Goal: Task Accomplishment & Management: Use online tool/utility

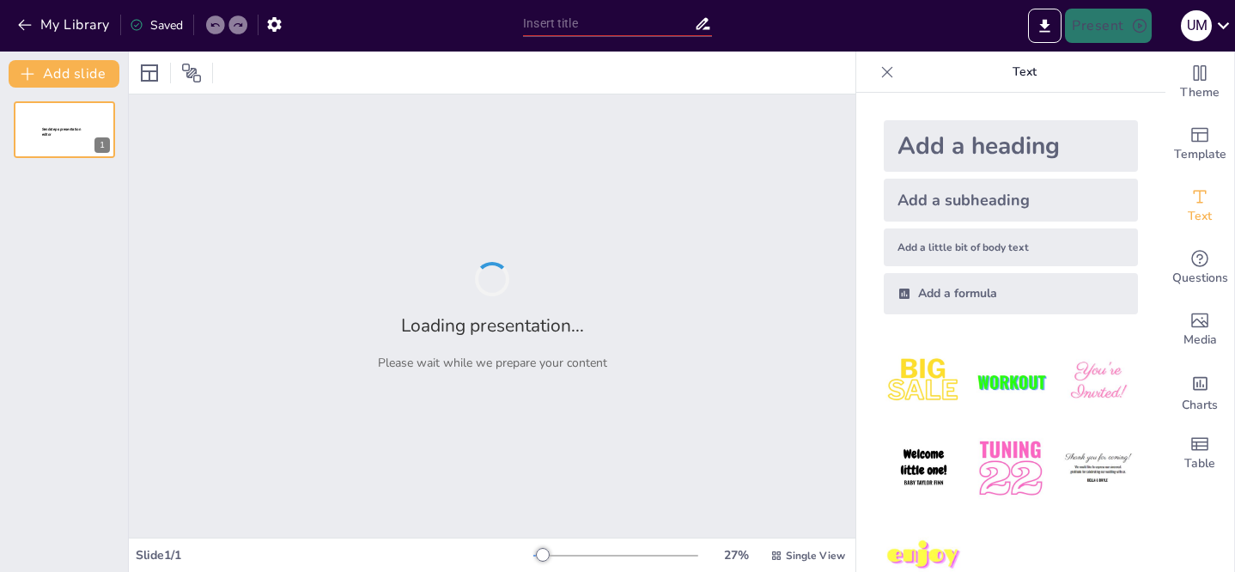
type input "New Sendsteps"
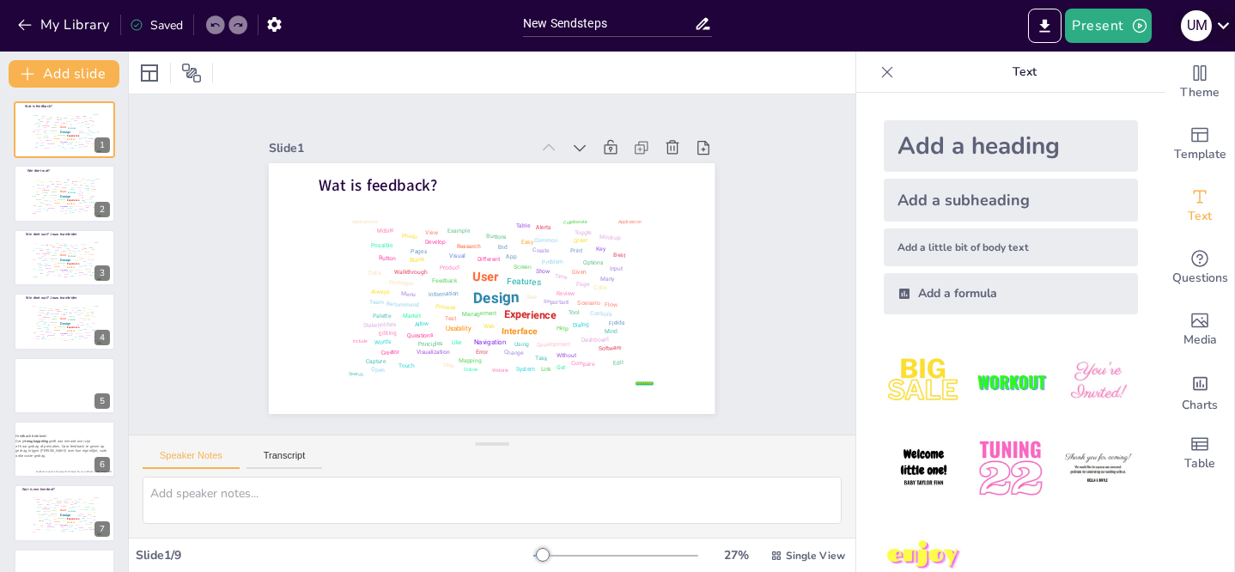
click at [1230, 34] on icon at bounding box center [1222, 25] width 23 height 23
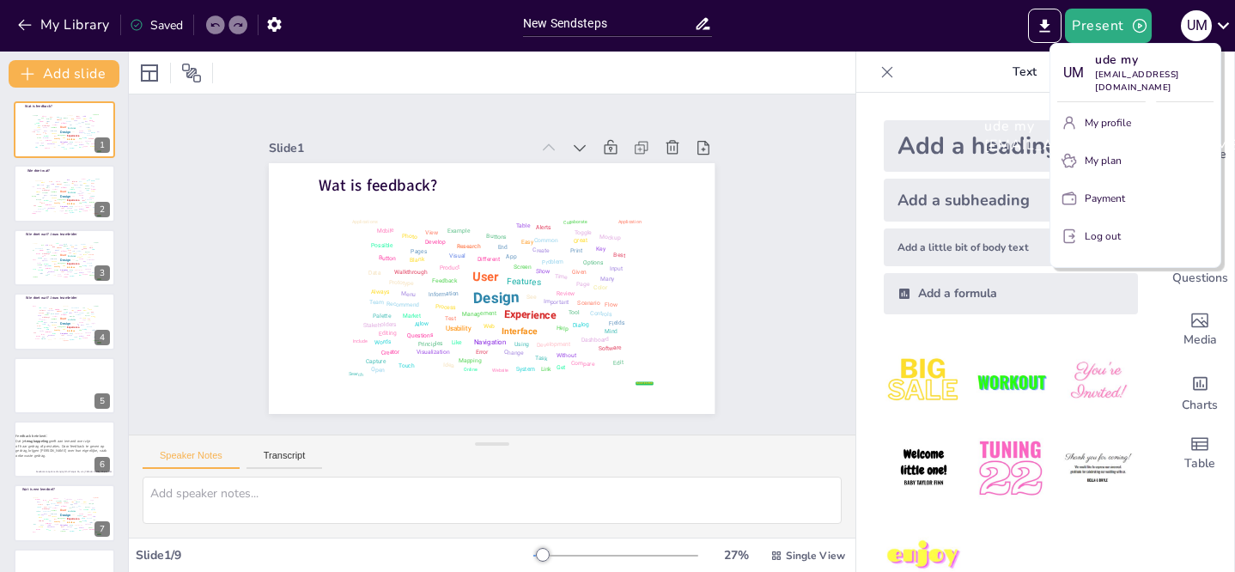
click at [1108, 128] on div "ude my udemybusinesscourse@gmail.com" at bounding box center [1113, 135] width 286 height 65
click at [1102, 122] on div "ude my udemybusinesscourse@gmail.com" at bounding box center [1113, 135] width 286 height 65
click at [1122, 51] on p "ude my" at bounding box center [1154, 60] width 118 height 18
click at [1123, 23] on div at bounding box center [617, 286] width 1235 height 572
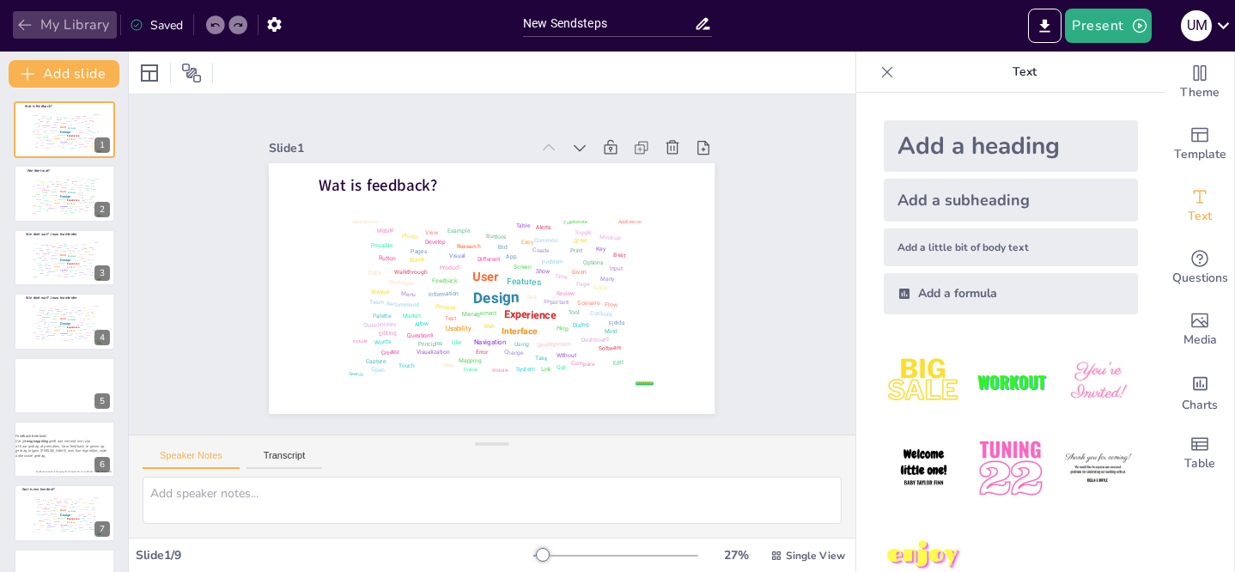
click at [88, 25] on button "My Library" at bounding box center [65, 24] width 104 height 27
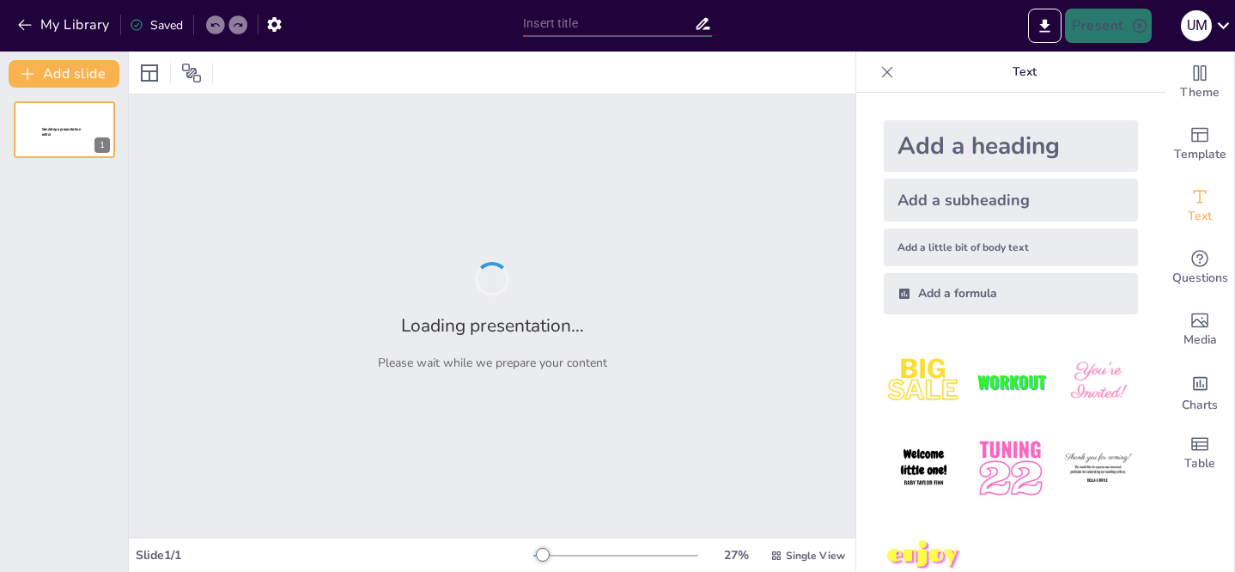
type input "New Sendsteps"
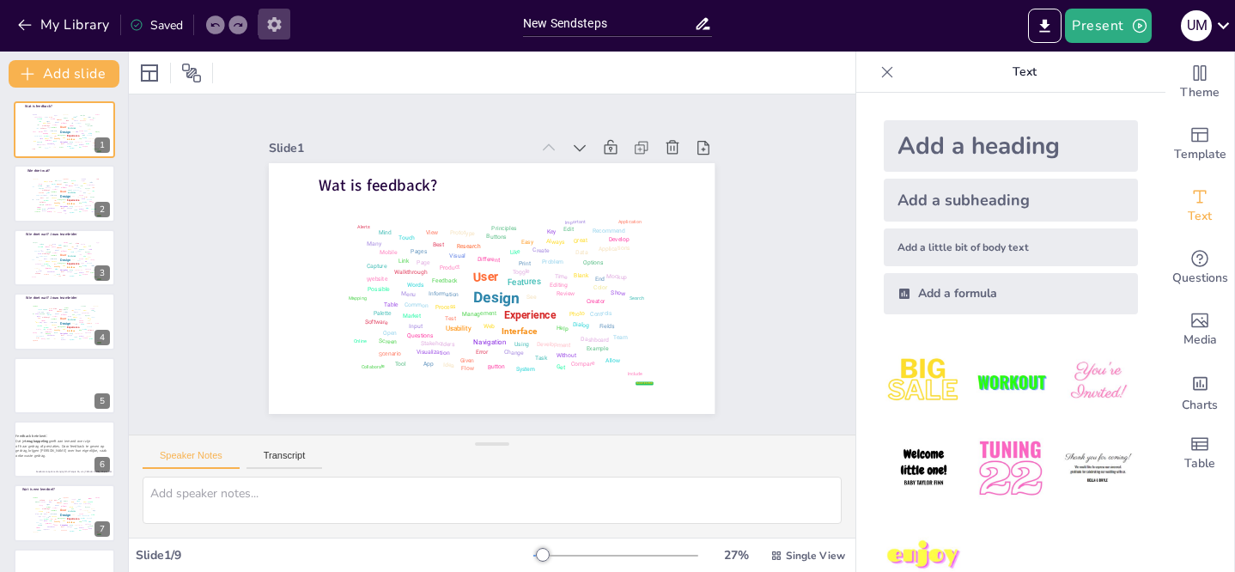
click at [276, 31] on icon "button" at bounding box center [274, 24] width 18 height 18
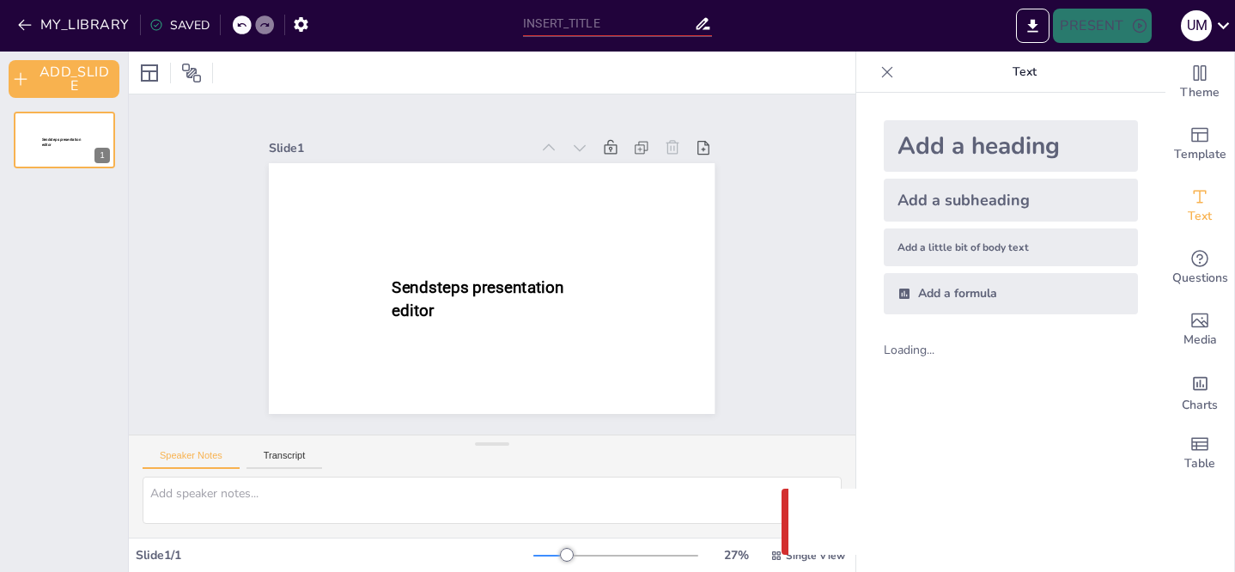
type input "New Sendsteps"
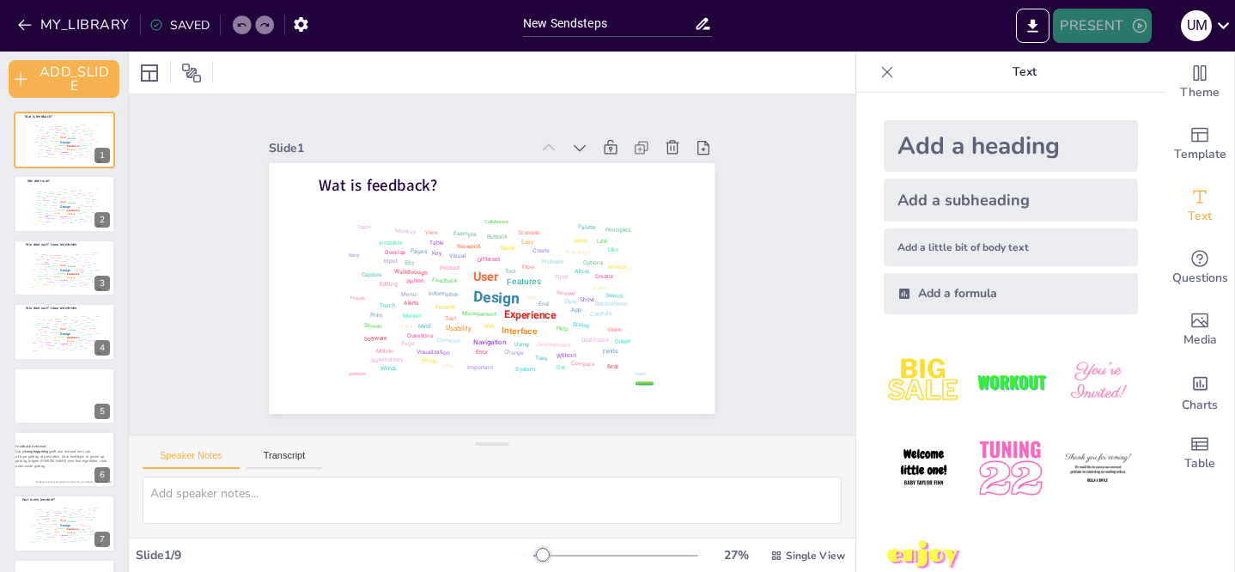
click at [1124, 10] on button "PRESENT" at bounding box center [1102, 26] width 98 height 34
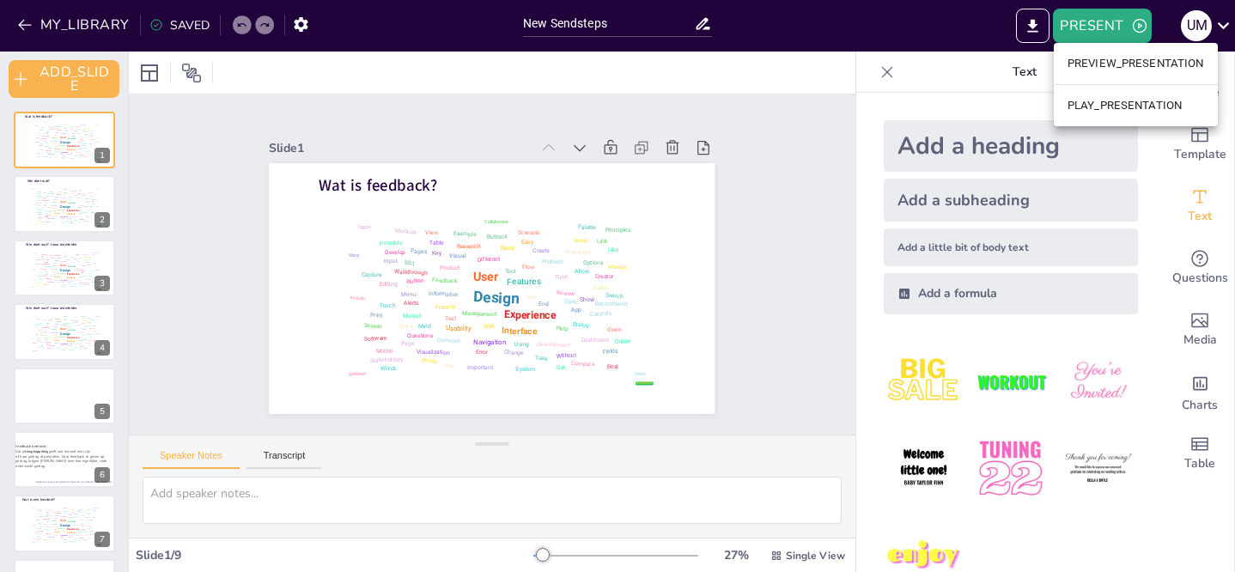
click at [1120, 64] on li "PREVIEW_PRESENTATION" at bounding box center [1135, 63] width 164 height 27
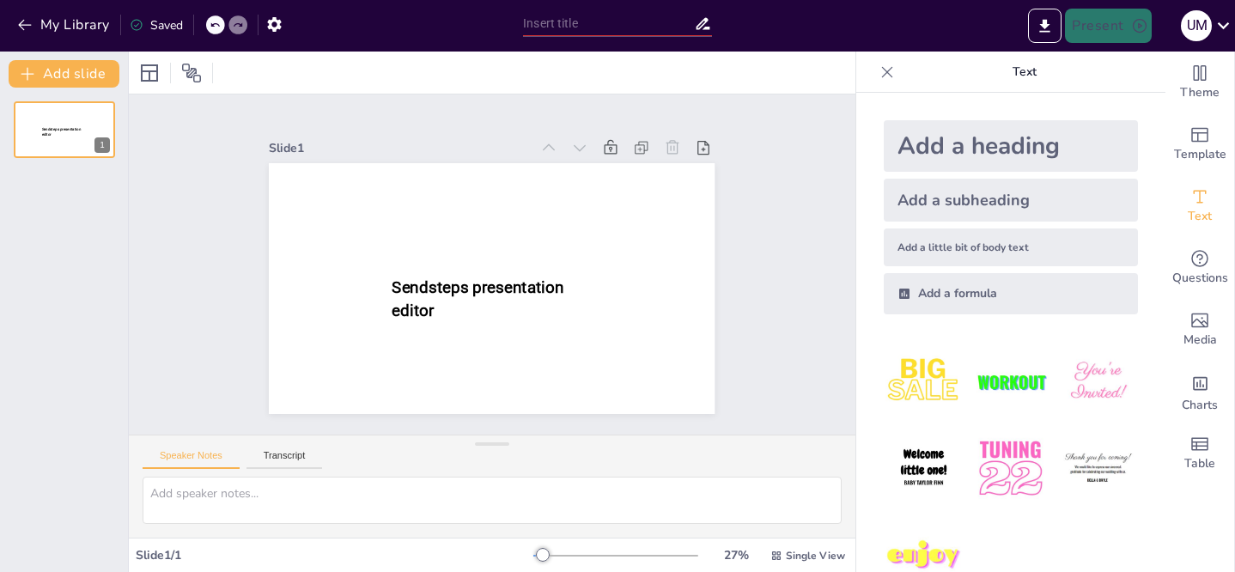
type input "New Sendsteps"
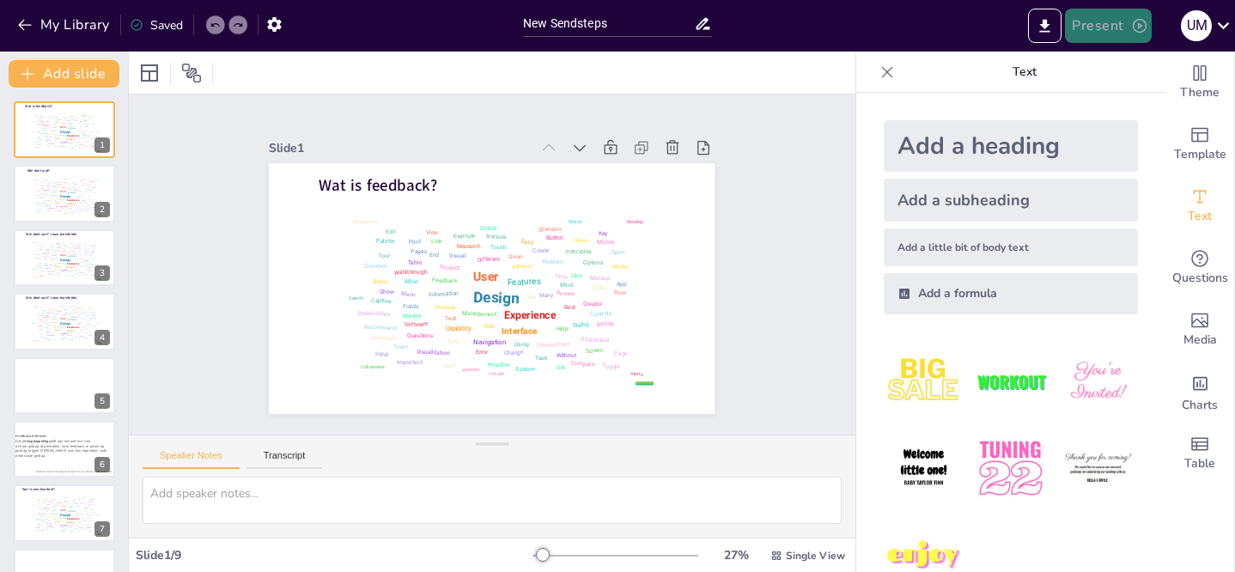
click at [1142, 27] on icon "button" at bounding box center [1139, 25] width 17 height 17
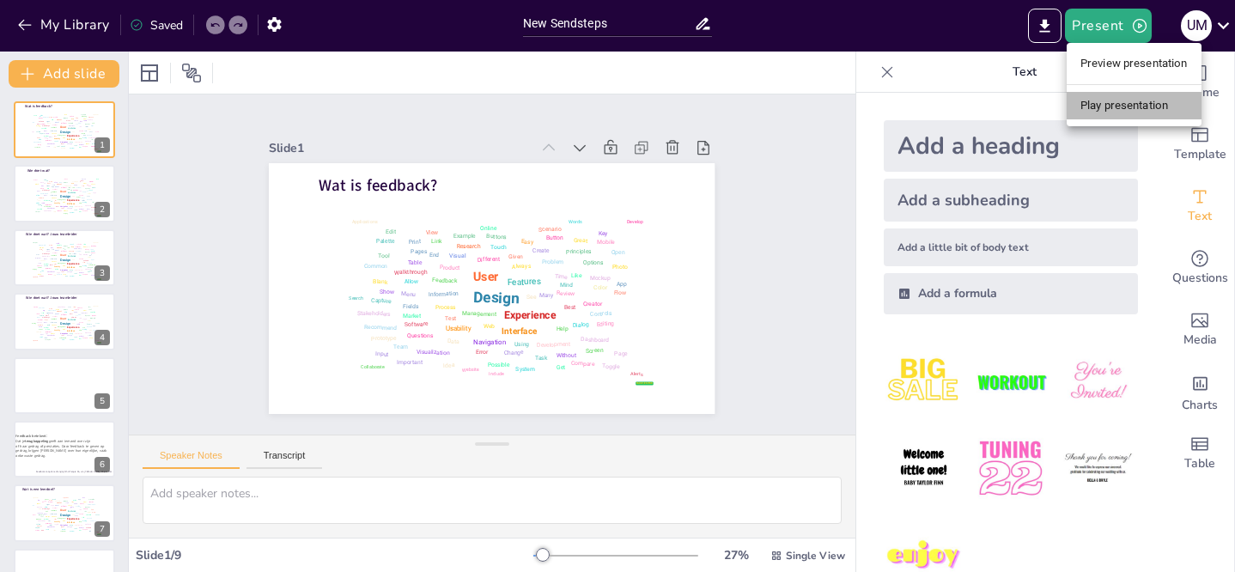
click at [1100, 112] on li "Play presentation" at bounding box center [1133, 105] width 135 height 27
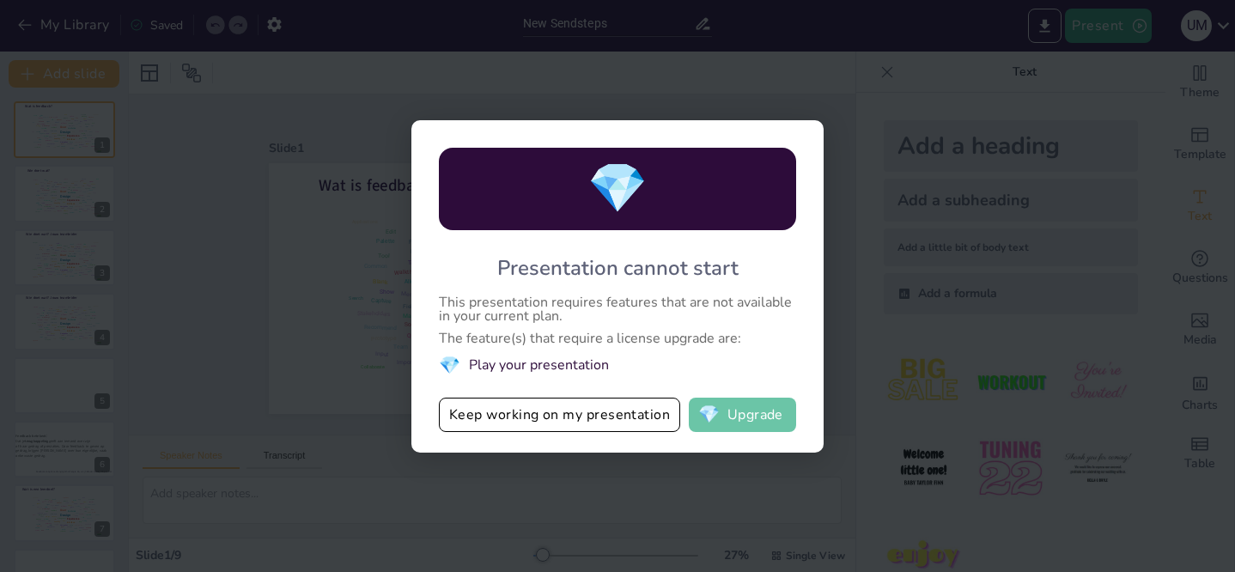
click at [725, 413] on button "💎 Upgrade" at bounding box center [742, 415] width 107 height 34
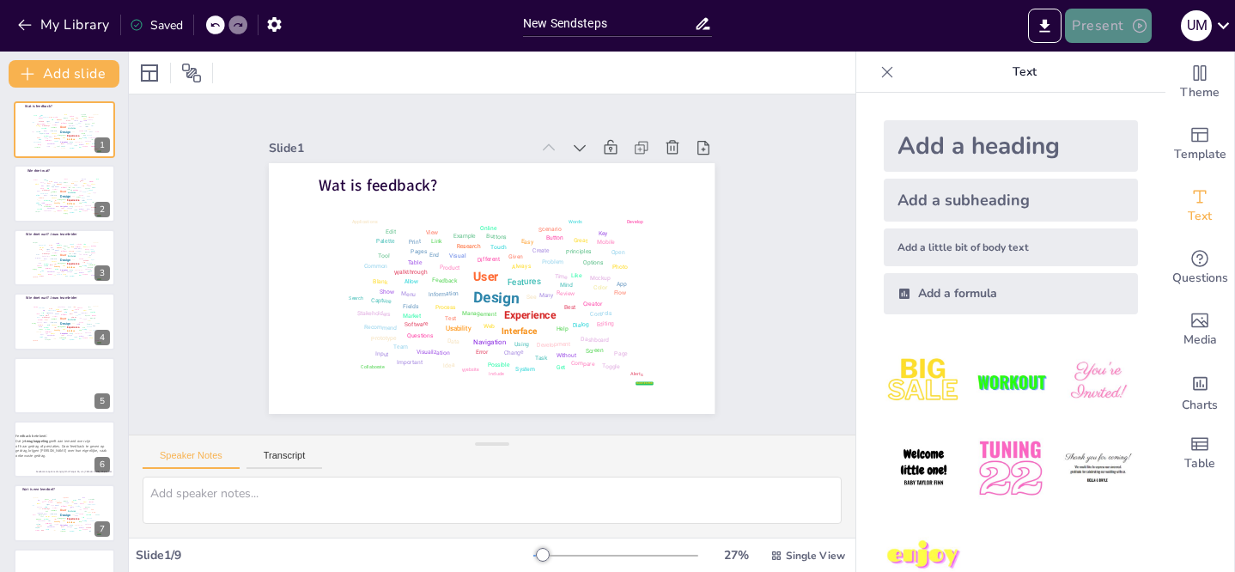
click at [1143, 22] on icon "button" at bounding box center [1139, 25] width 17 height 17
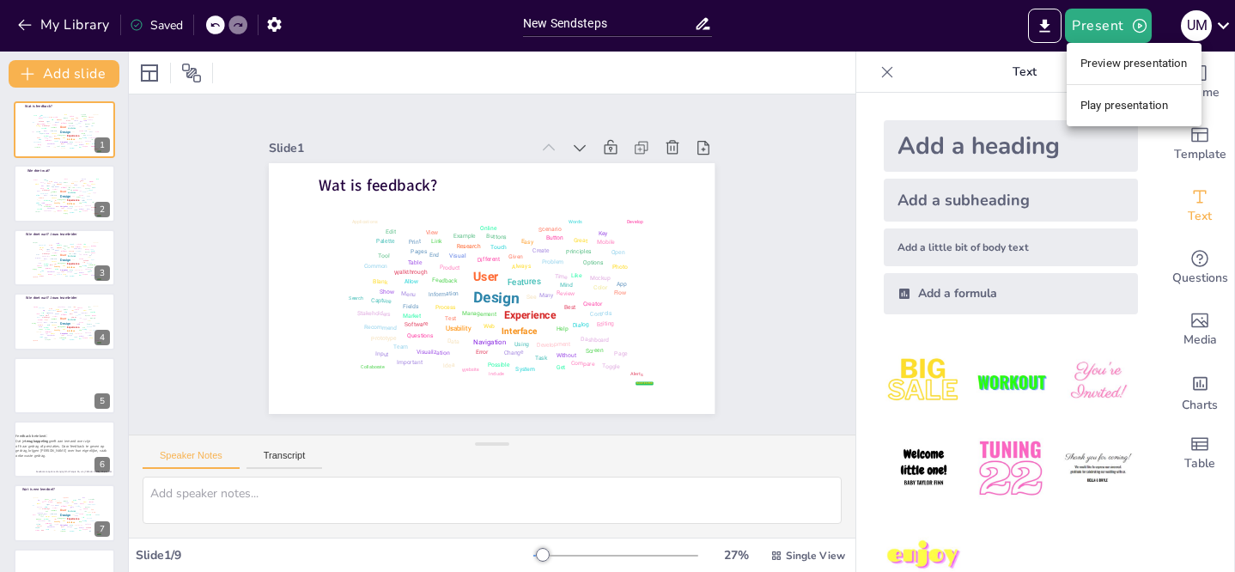
click at [1116, 63] on li "Preview presentation" at bounding box center [1133, 63] width 135 height 27
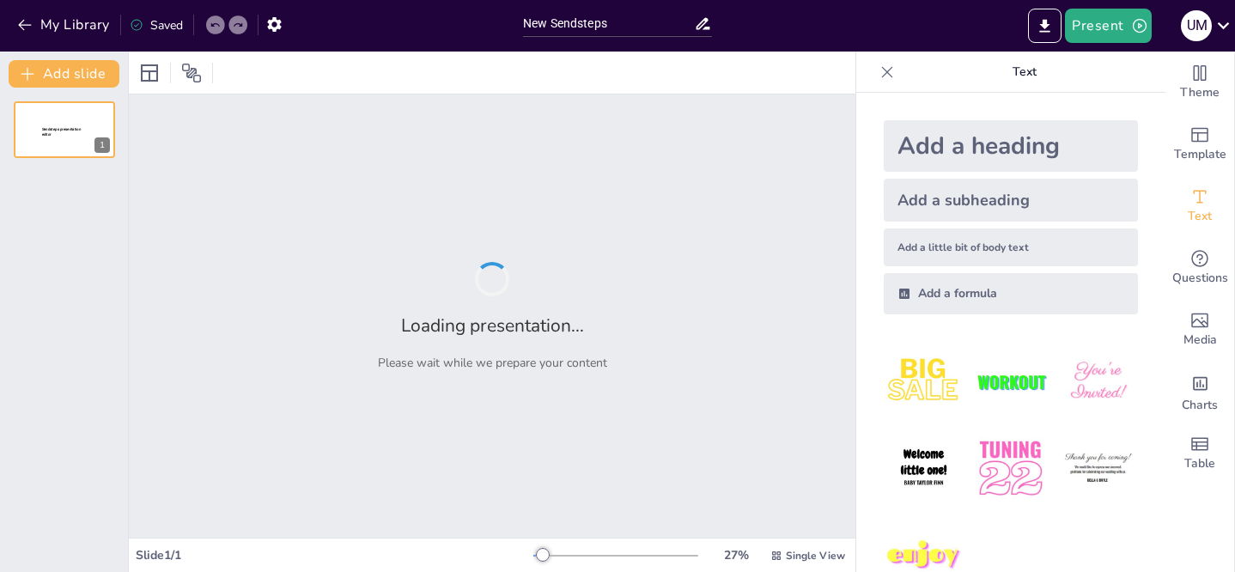
type input "New Sendsteps"
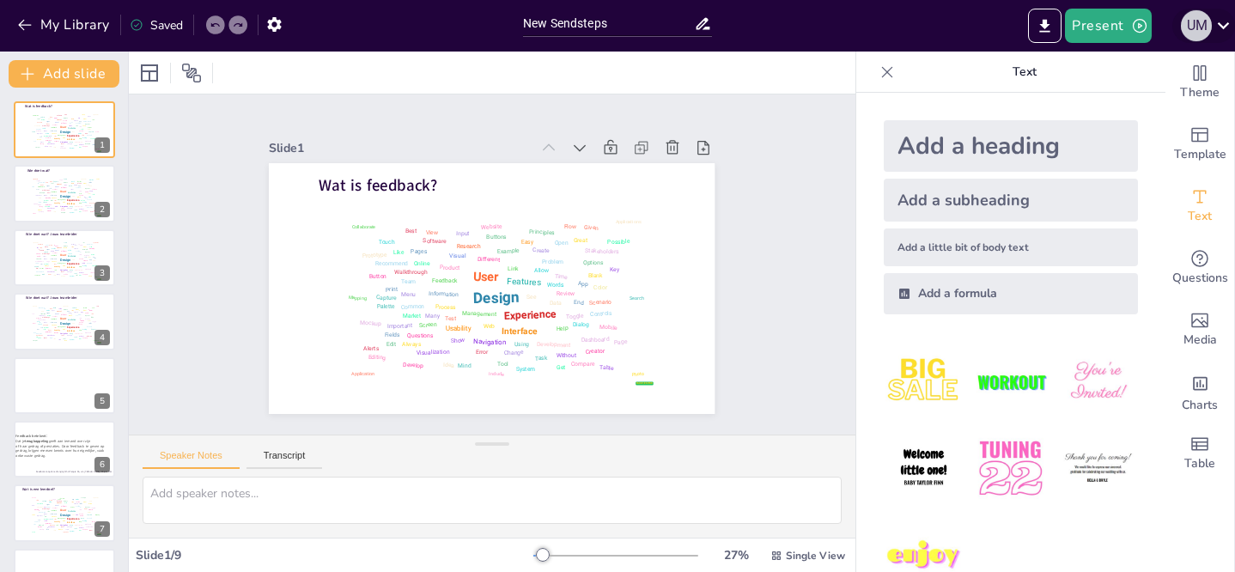
click at [1196, 26] on div "u m" at bounding box center [1196, 25] width 31 height 31
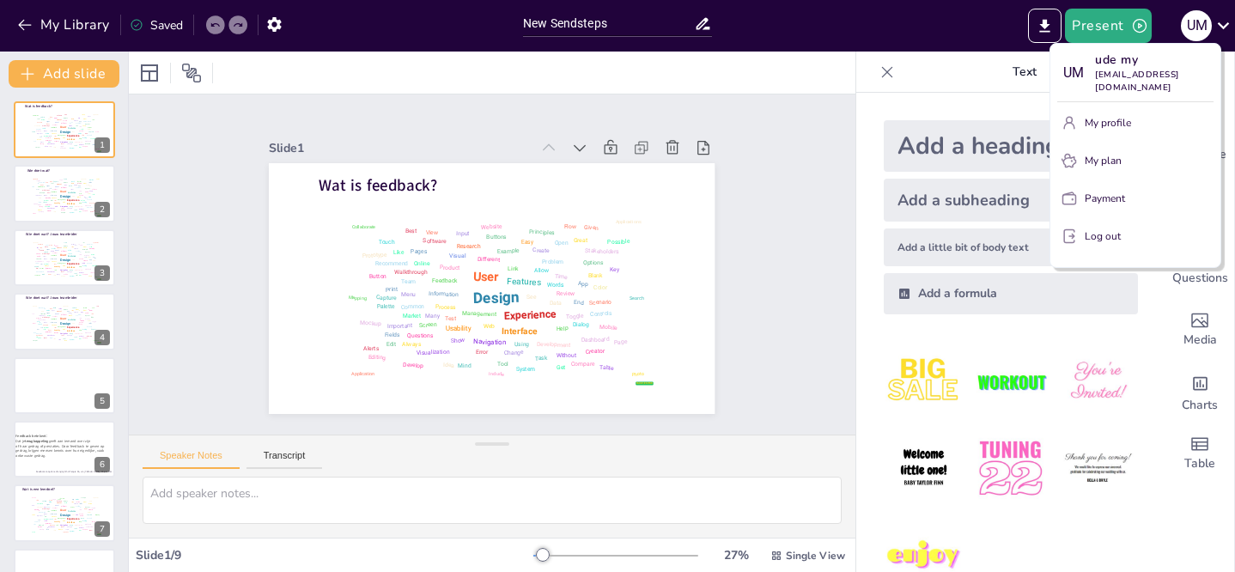
click at [72, 25] on div at bounding box center [617, 286] width 1235 height 572
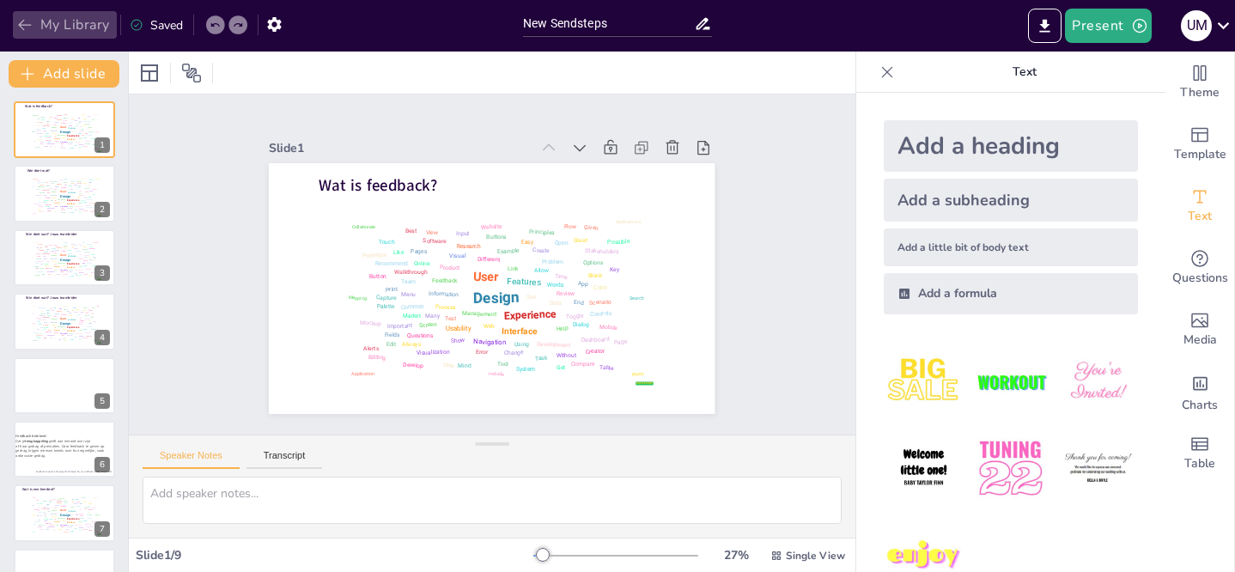
click at [29, 21] on icon "button" at bounding box center [24, 24] width 17 height 17
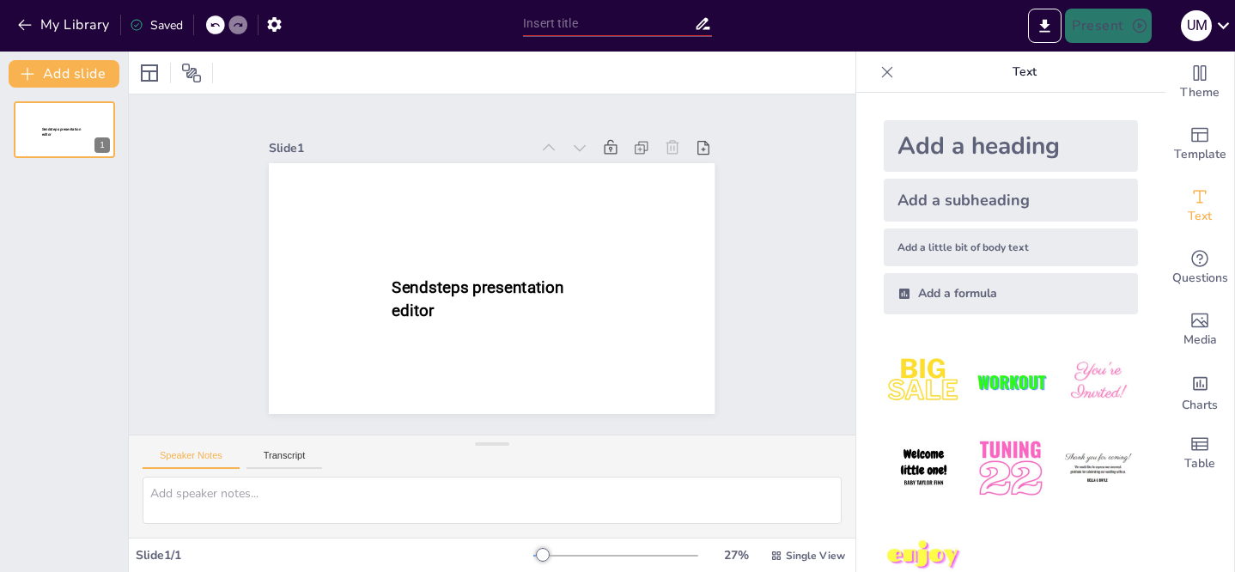
type input "New Sendsteps"
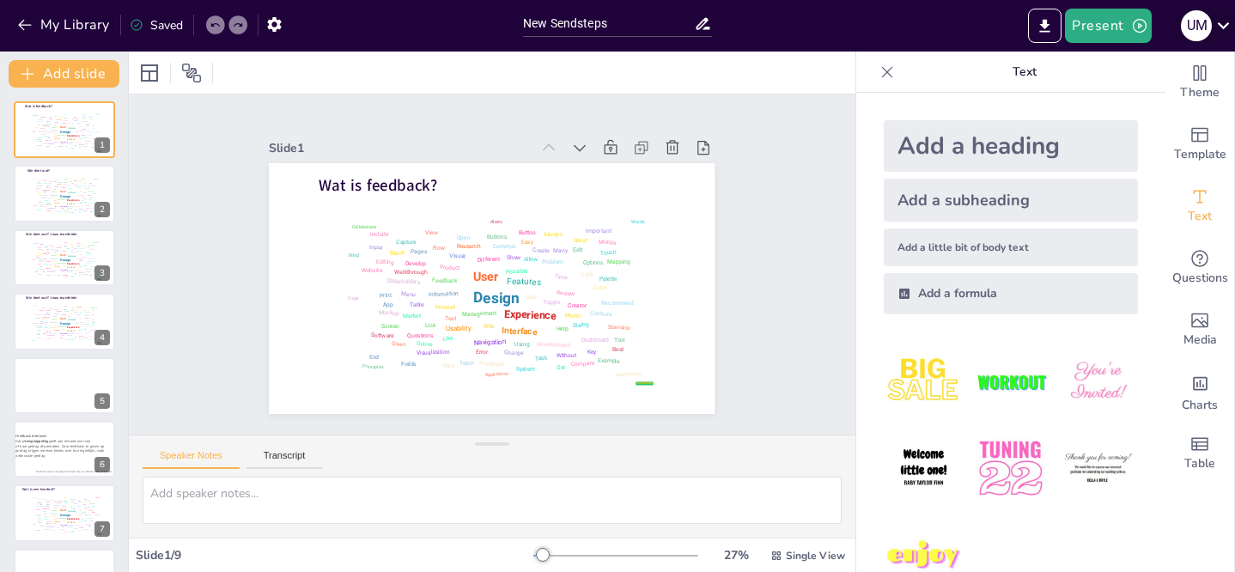
click at [1219, 27] on icon at bounding box center [1222, 25] width 23 height 23
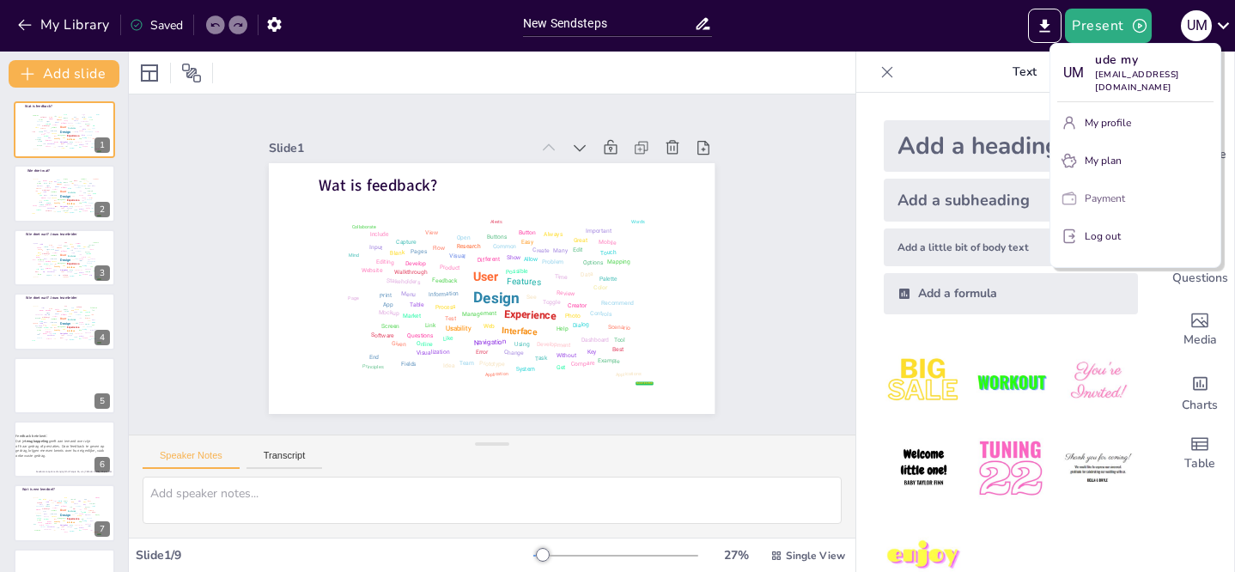
click at [1101, 198] on p "Payment" at bounding box center [1104, 198] width 40 height 15
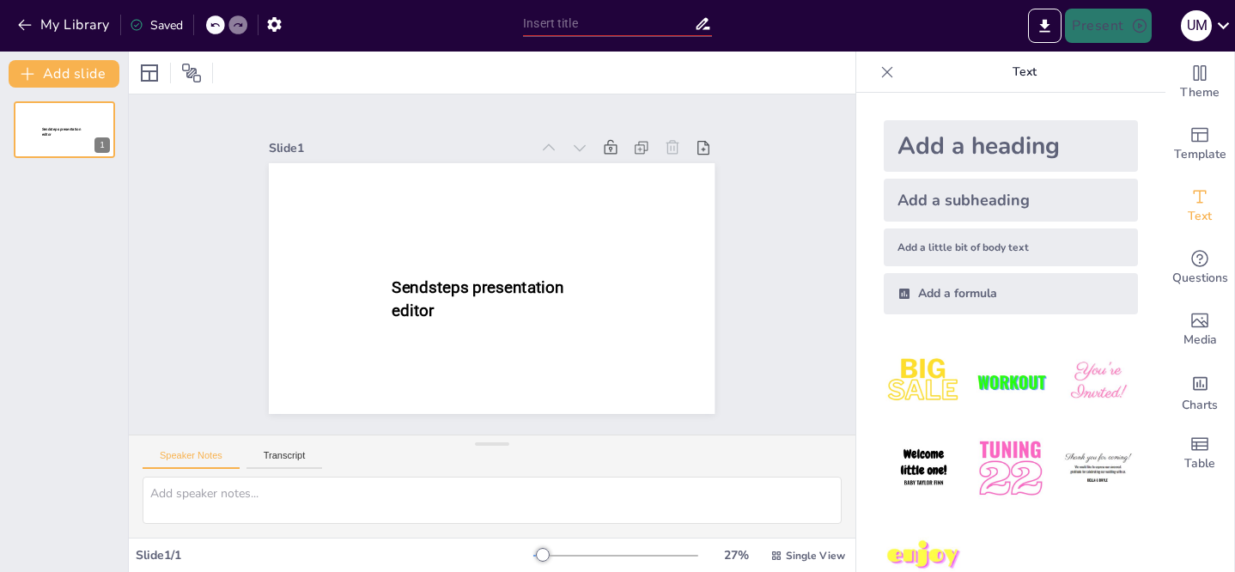
type input "New Sendsteps"
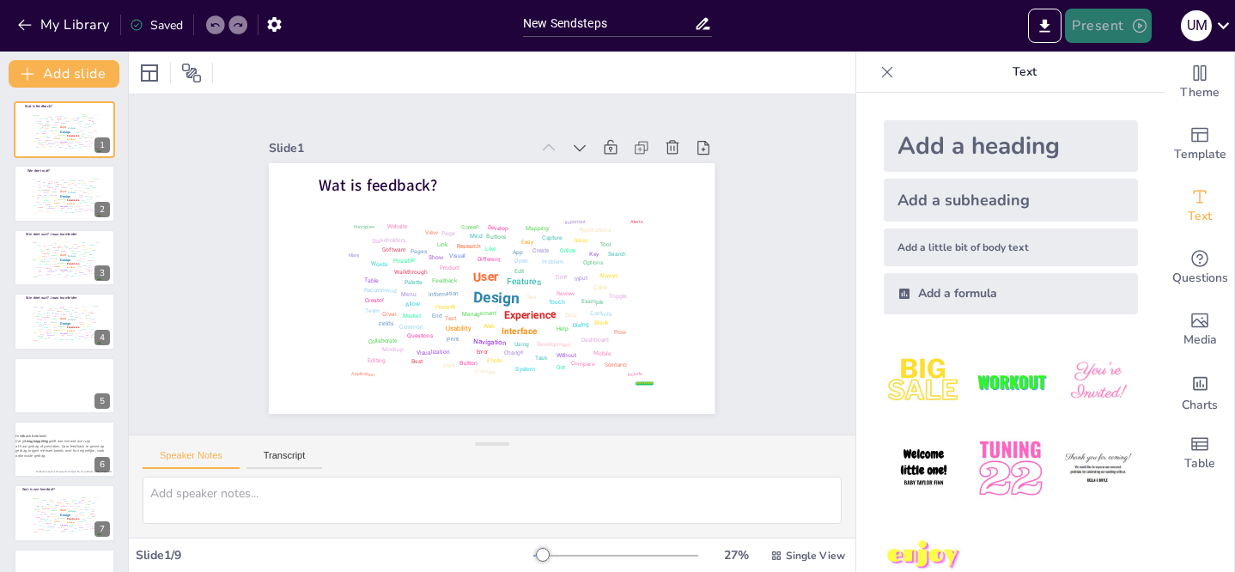
click at [1144, 27] on icon "button" at bounding box center [1139, 25] width 17 height 17
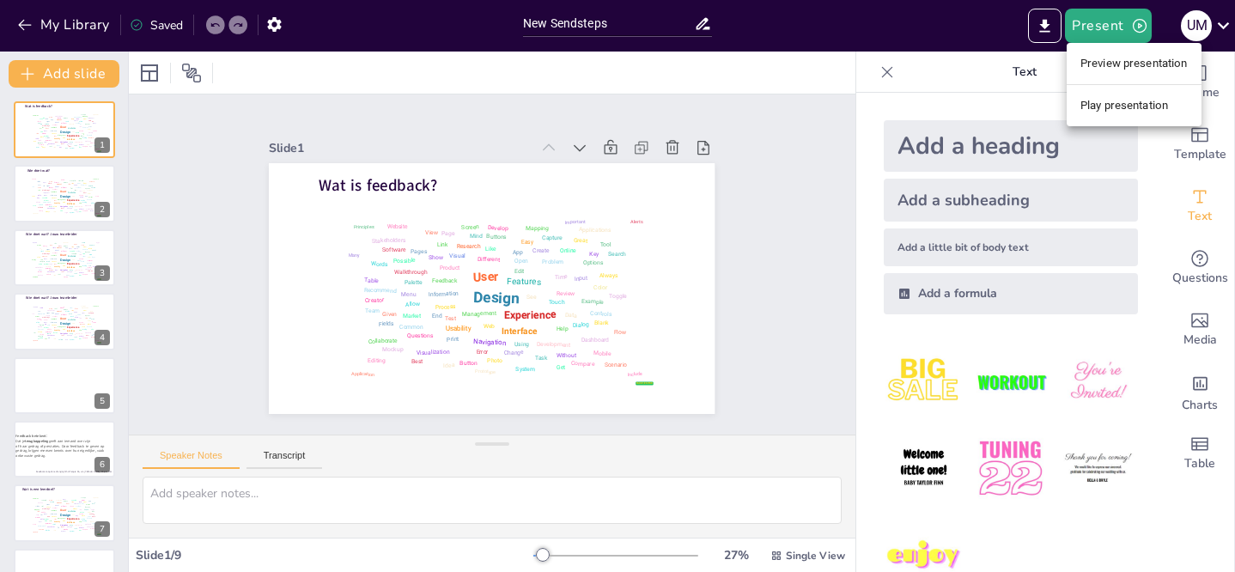
click at [1153, 99] on li "Play presentation" at bounding box center [1133, 105] width 135 height 27
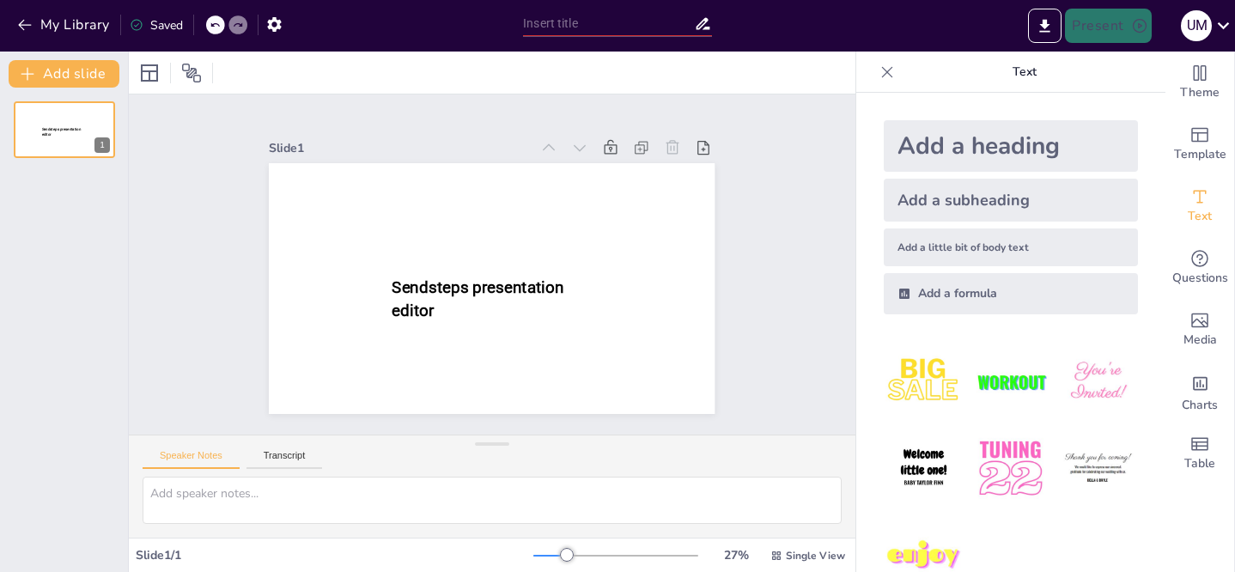
type input "New Sendsteps"
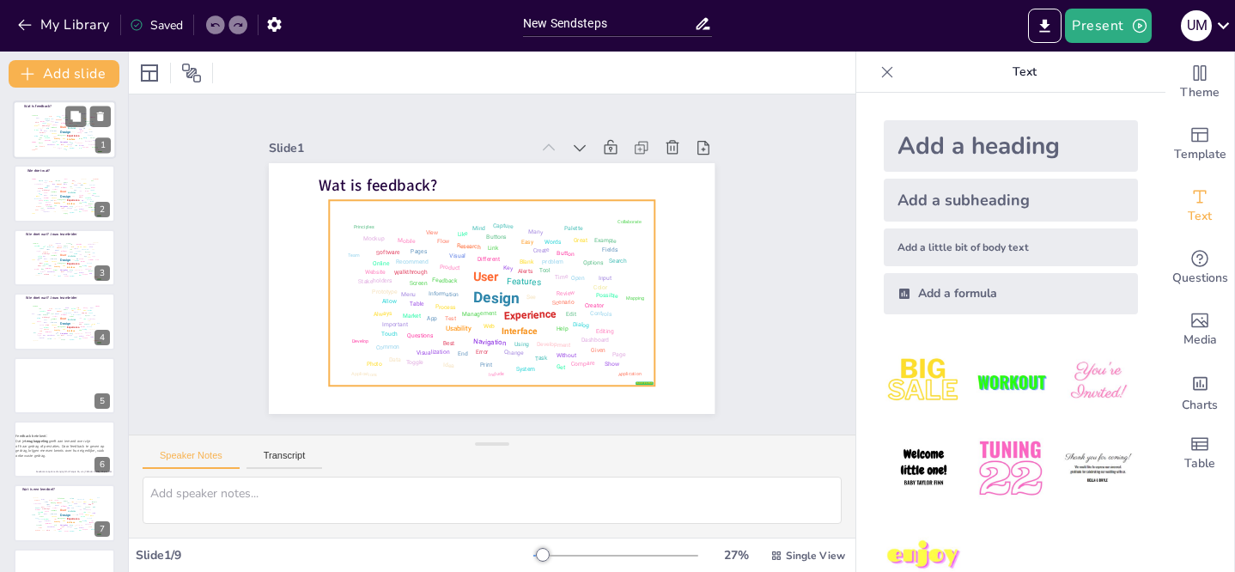
click at [58, 128] on div "Design User Experience Interface Features Navigation Usability Test Process Inf…" at bounding box center [63, 131] width 73 height 41
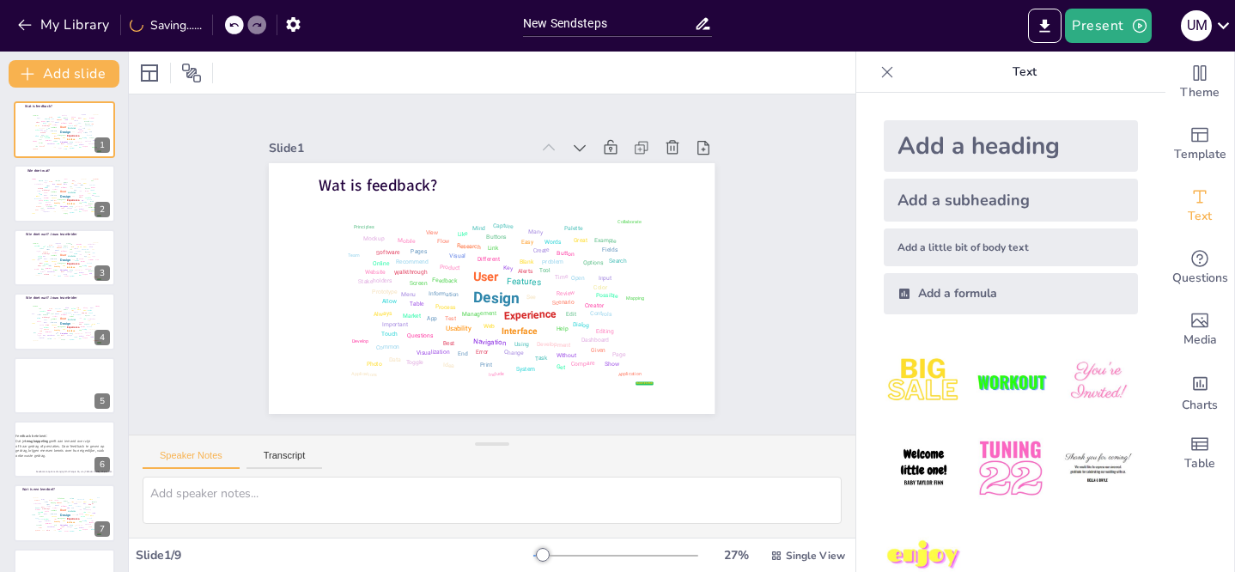
click at [878, 74] on icon at bounding box center [886, 72] width 17 height 17
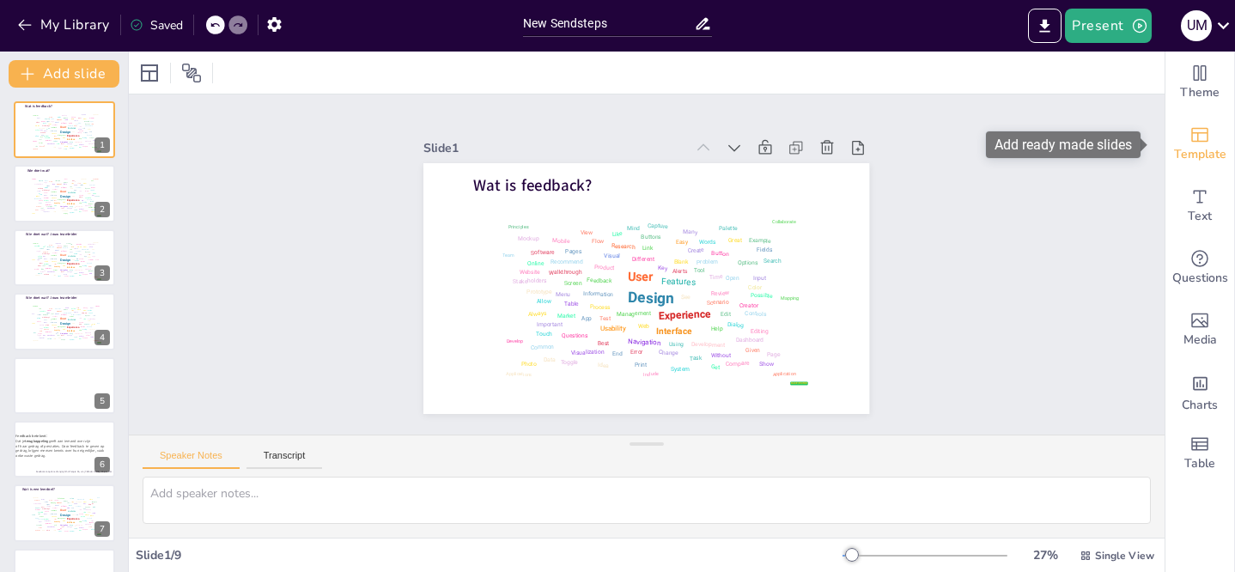
click at [1198, 136] on div "Template" at bounding box center [1199, 144] width 69 height 62
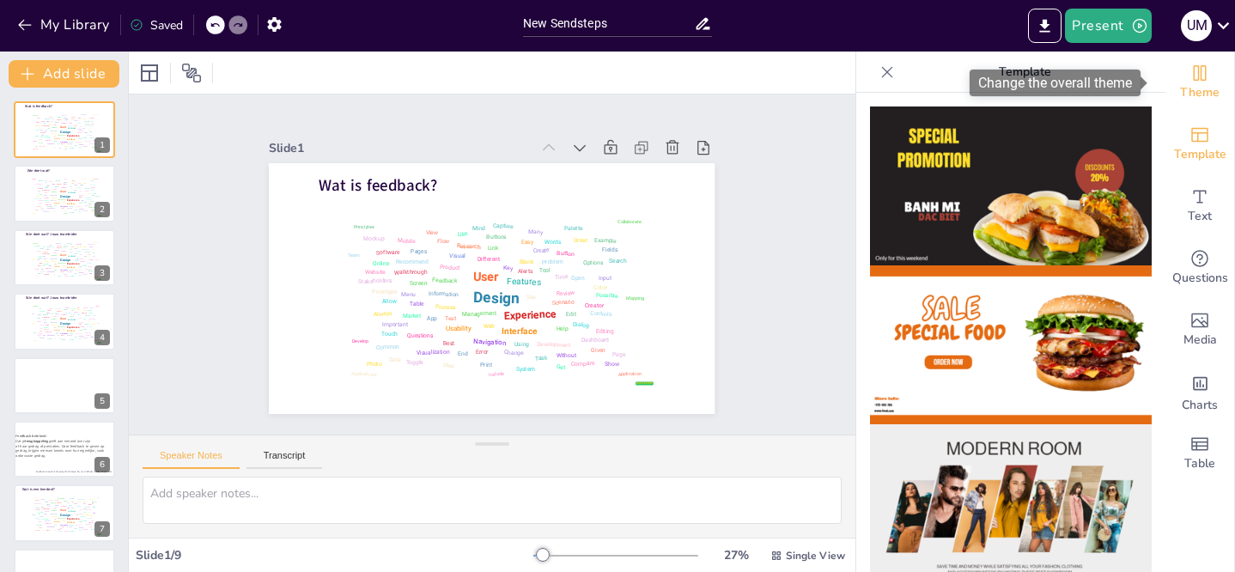
click at [1189, 76] on icon "Change the overall theme" at bounding box center [1199, 73] width 21 height 21
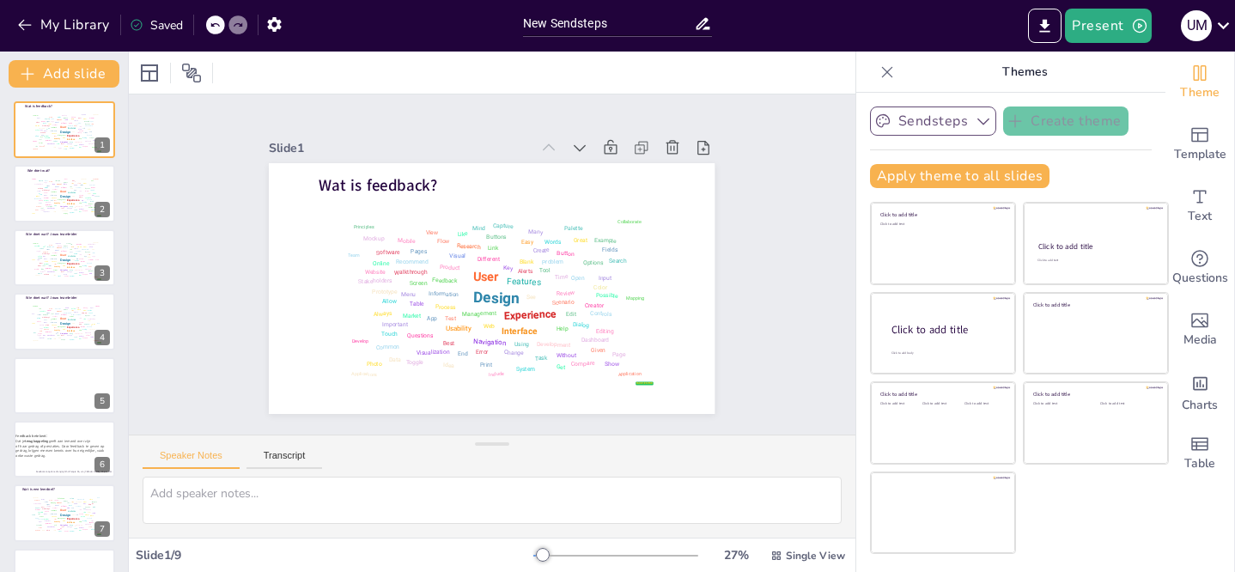
click at [974, 117] on icon "button" at bounding box center [982, 120] width 17 height 17
click at [1193, 139] on icon "Add ready made slides" at bounding box center [1199, 135] width 17 height 15
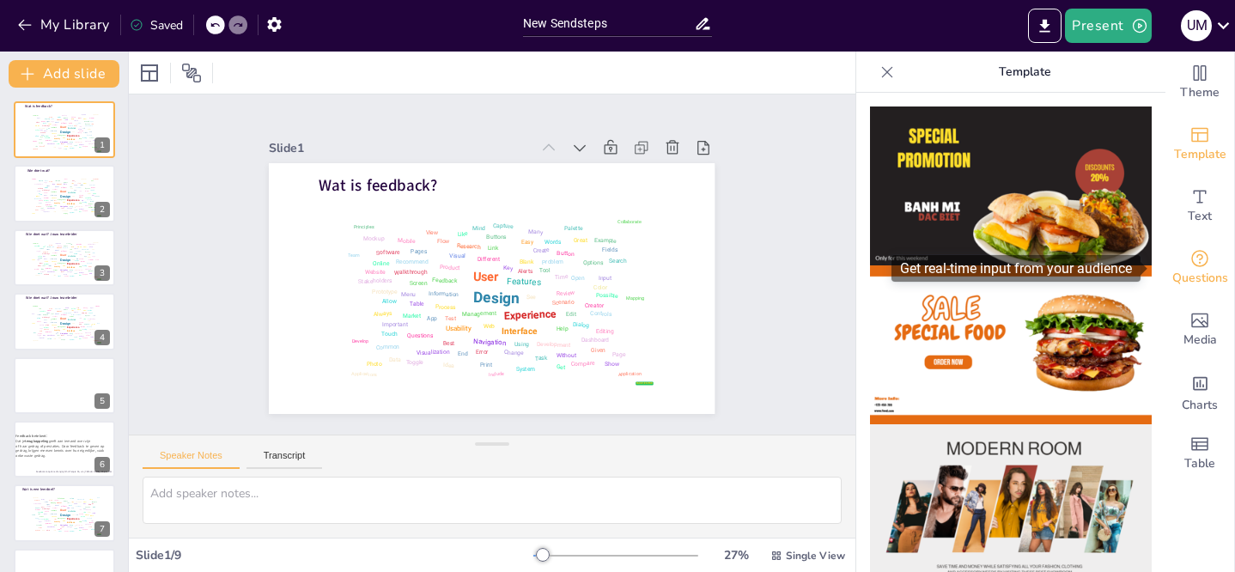
click at [1194, 264] on icon "Get real-time input from your audience" at bounding box center [1199, 258] width 21 height 21
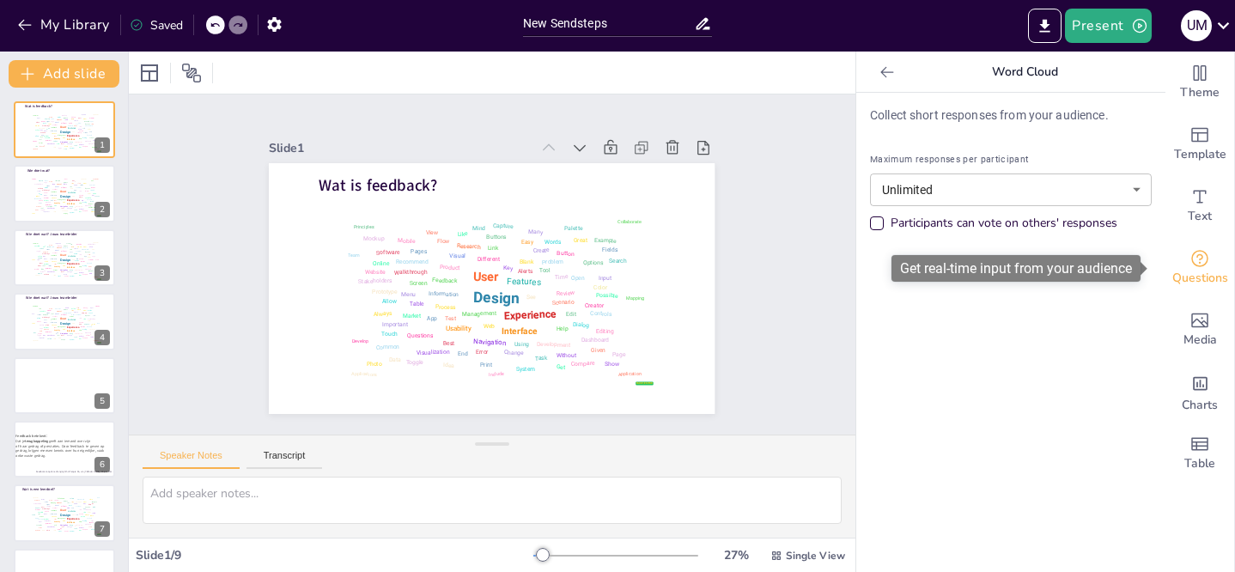
click at [1189, 257] on icon "Get real-time input from your audience" at bounding box center [1199, 258] width 21 height 21
click at [1126, 187] on body "My Library Saved New Sendsteps Present u m Document fonts Akatab Recently used …" at bounding box center [617, 286] width 1235 height 572
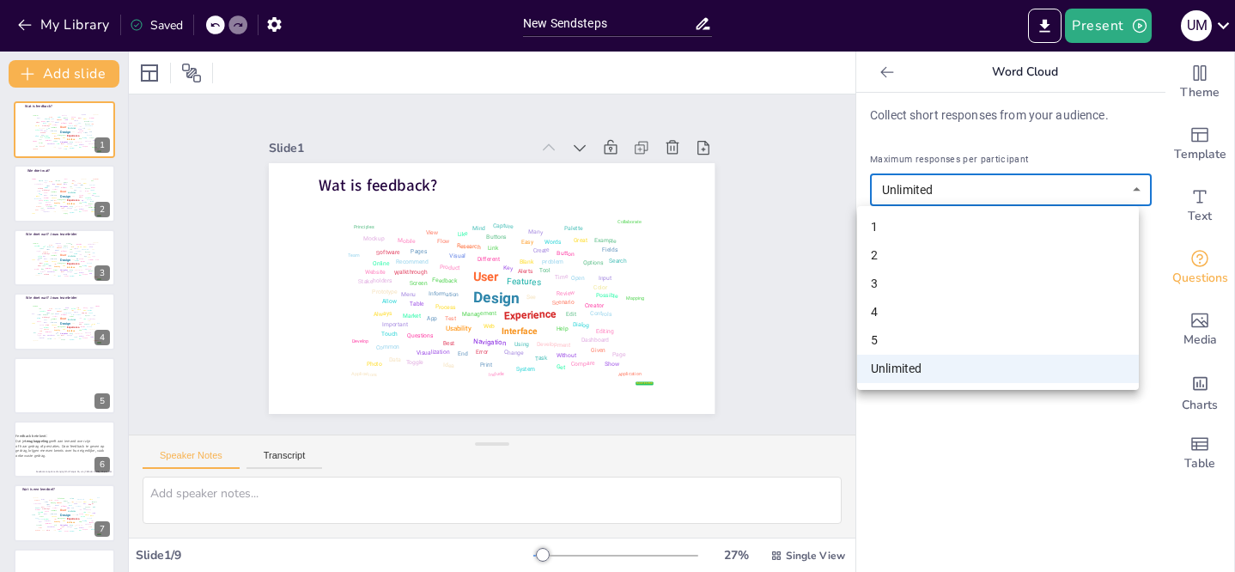
click at [1006, 340] on li "5" at bounding box center [998, 340] width 282 height 28
type input "5"
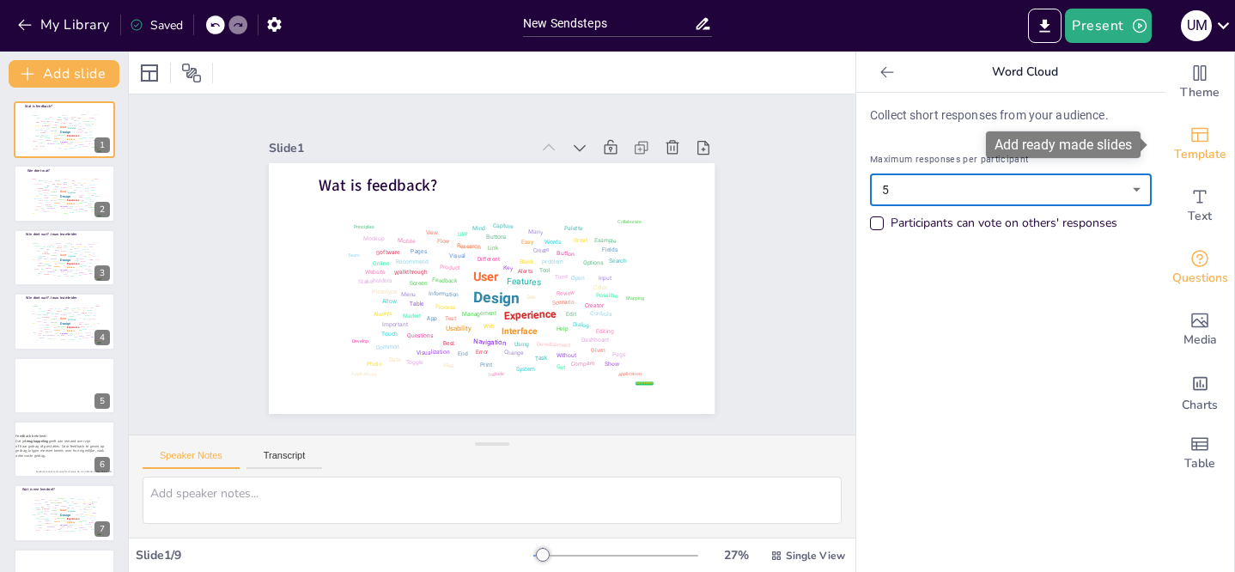
click at [1184, 148] on span "Template" at bounding box center [1200, 154] width 52 height 19
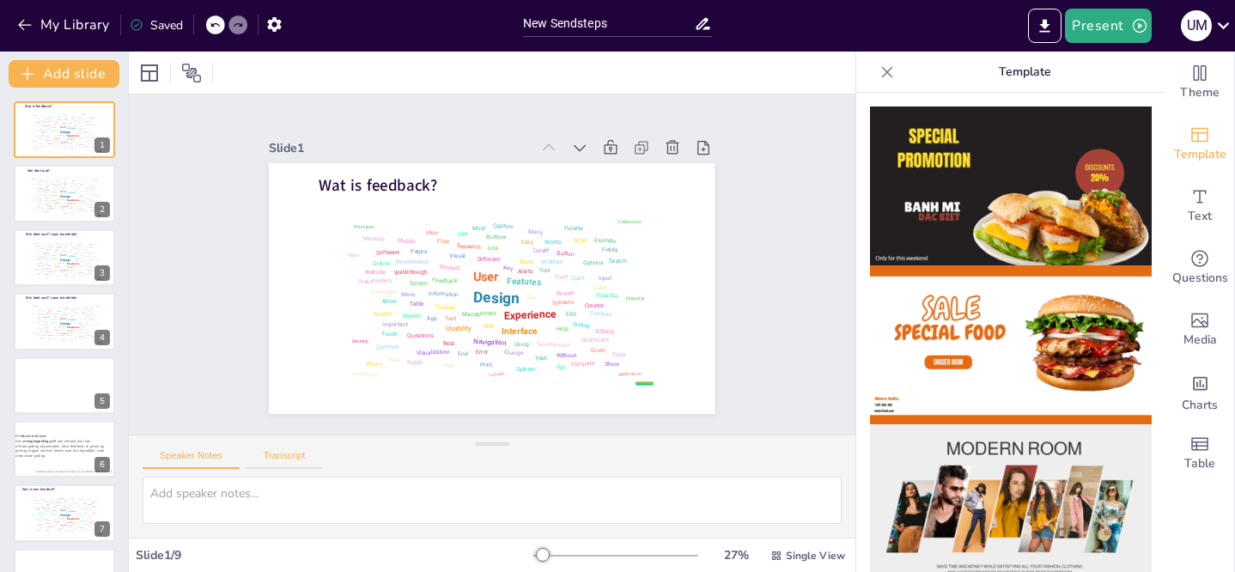
click at [297, 457] on button "Transcript" at bounding box center [284, 459] width 76 height 19
click at [878, 78] on icon at bounding box center [886, 72] width 17 height 17
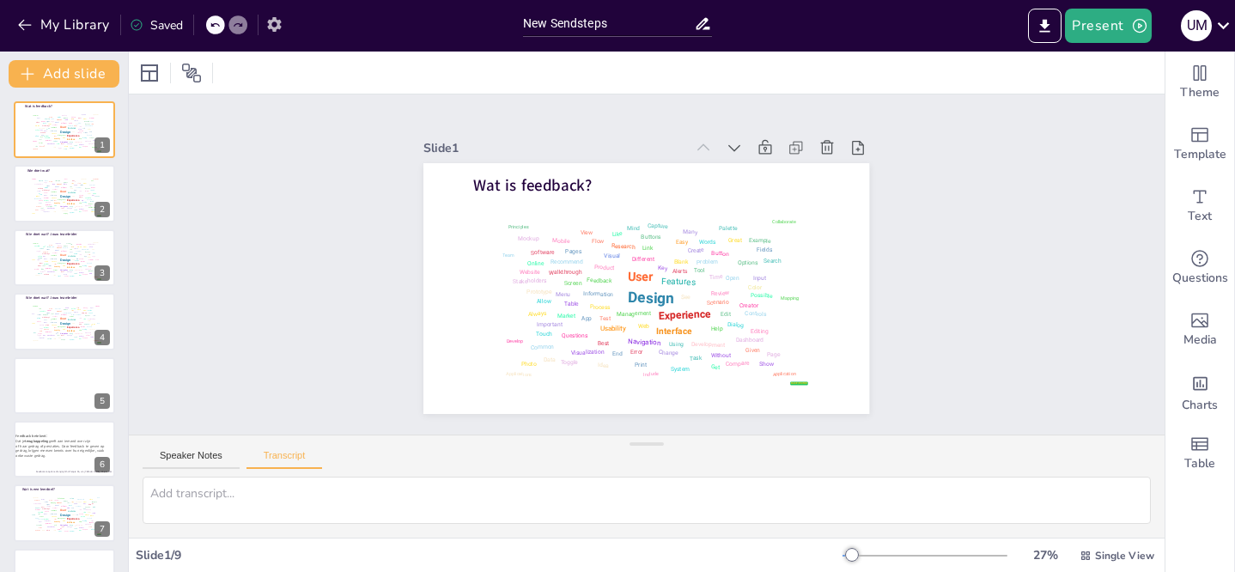
click at [276, 23] on icon "button" at bounding box center [274, 24] width 18 height 18
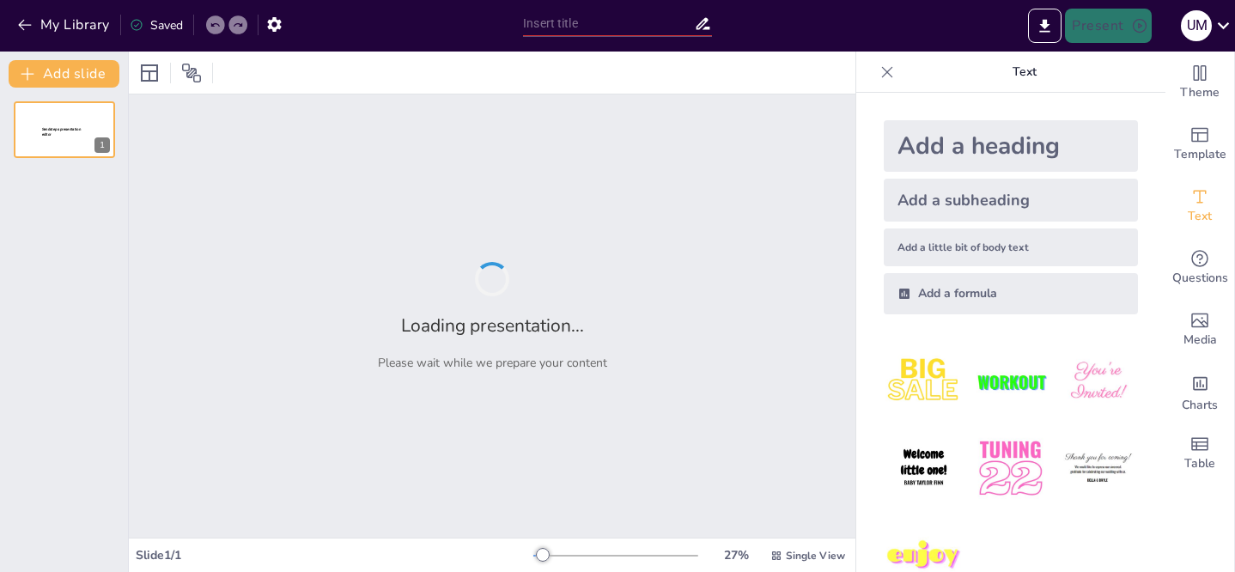
type input "New Sendsteps"
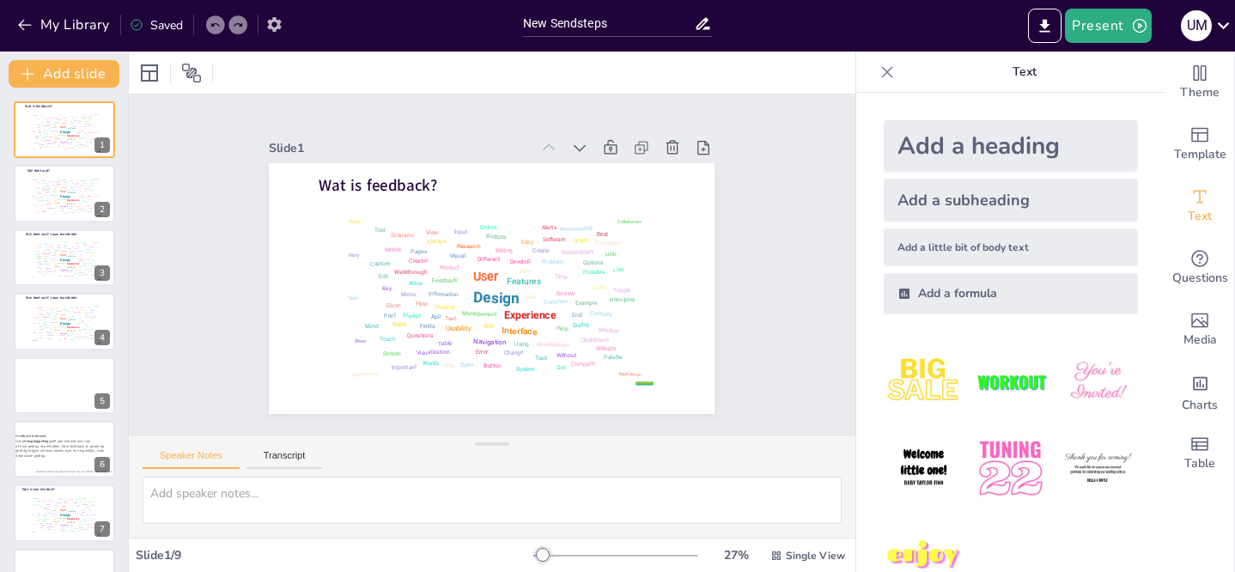
click at [280, 24] on icon "button" at bounding box center [274, 24] width 18 height 18
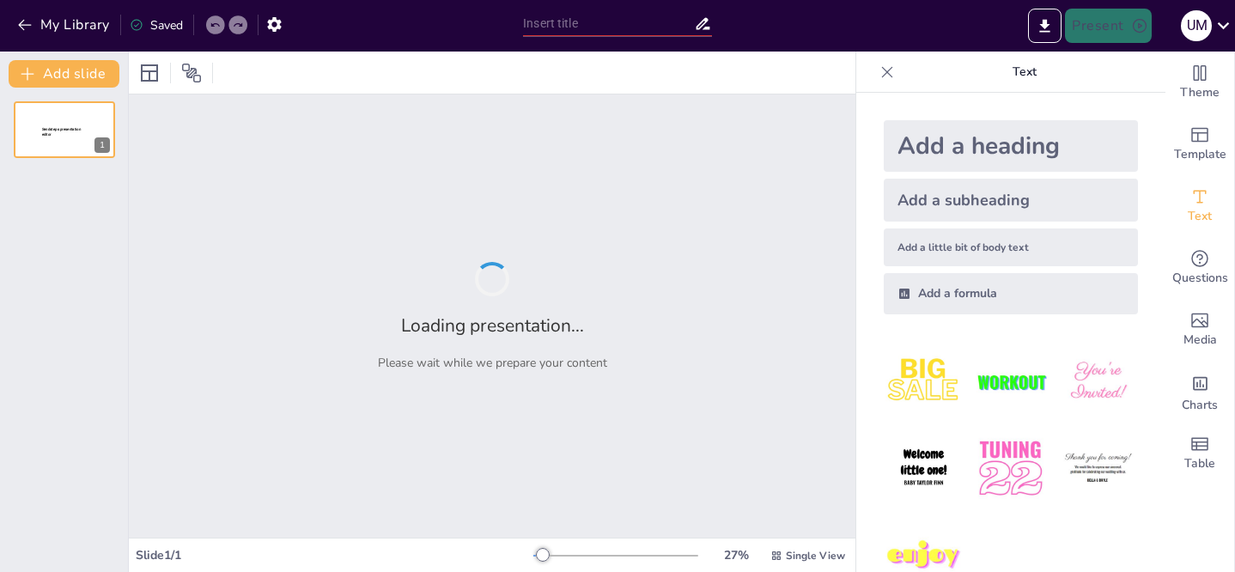
type input "New Sendsteps"
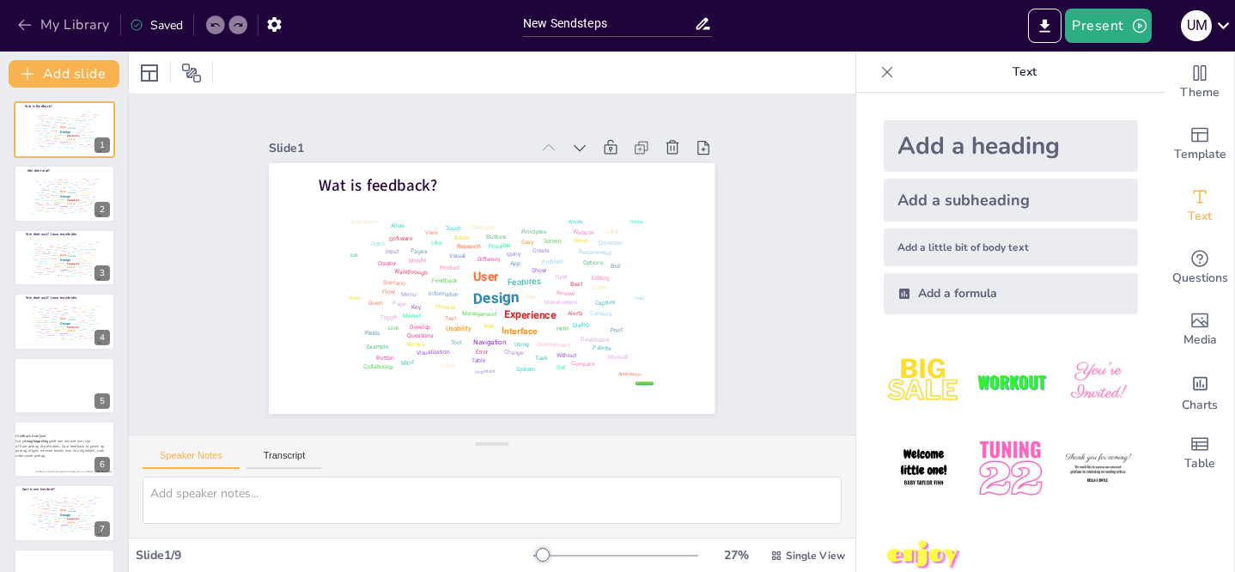
click at [72, 18] on button "My Library" at bounding box center [65, 24] width 104 height 27
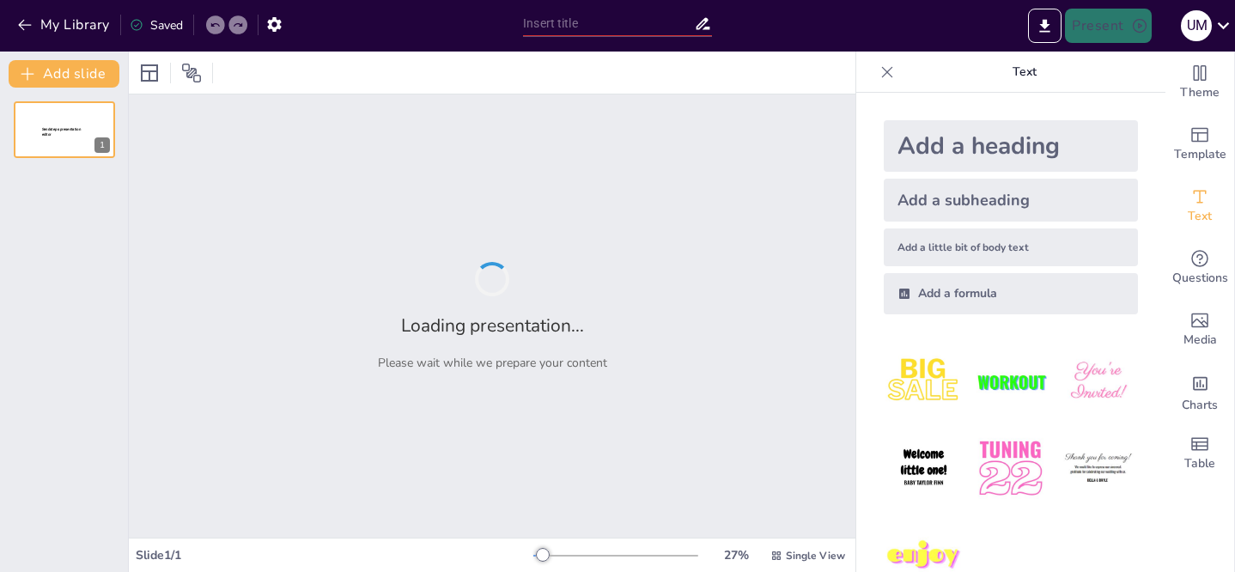
type input "Imported Introductie [DATE].pptx"
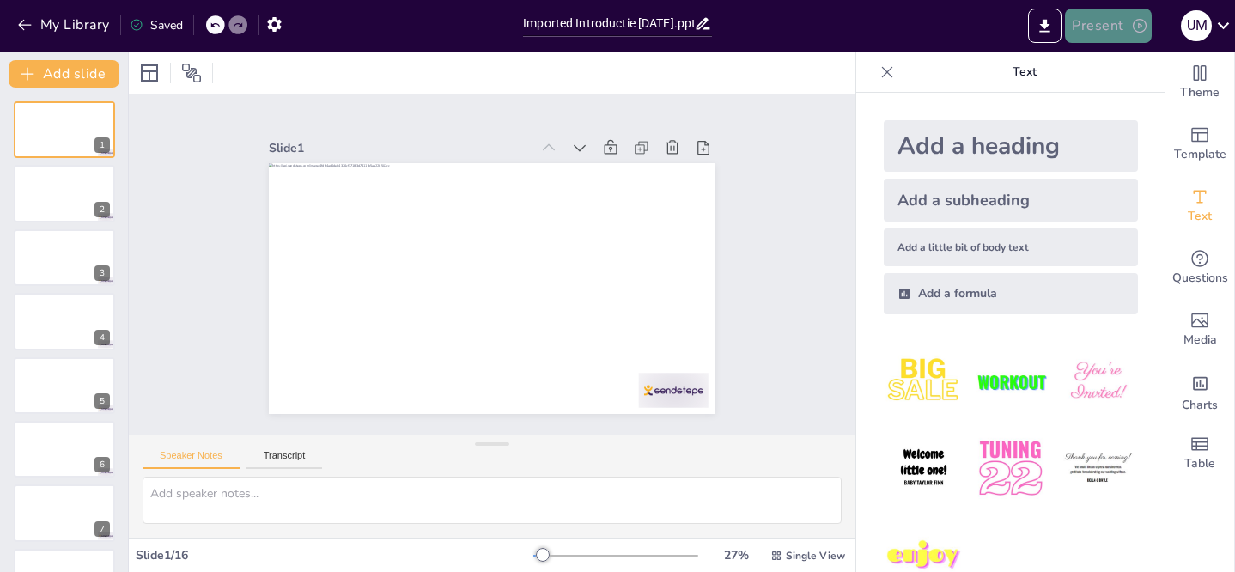
click at [1111, 27] on button "Present" at bounding box center [1108, 26] width 86 height 34
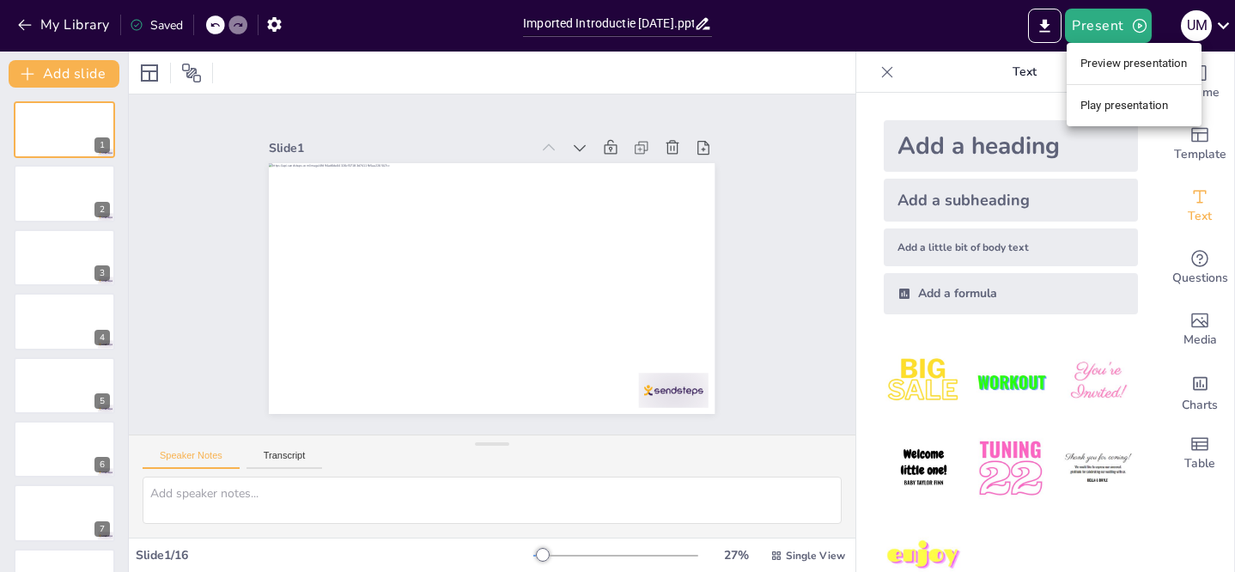
click at [1109, 100] on li "Play presentation" at bounding box center [1133, 105] width 135 height 27
